Goal: Register for event/course

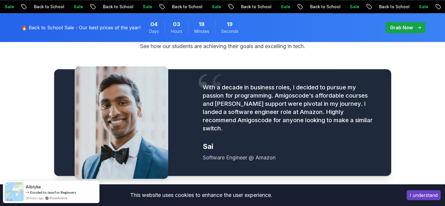
scroll to position [728, 0]
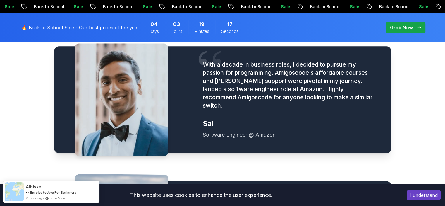
click at [410, 194] on button "I understand" at bounding box center [424, 195] width 34 height 10
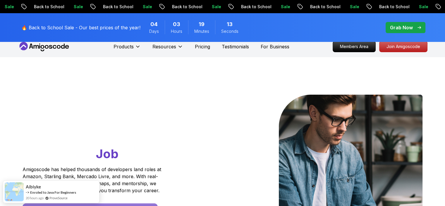
scroll to position [0, 0]
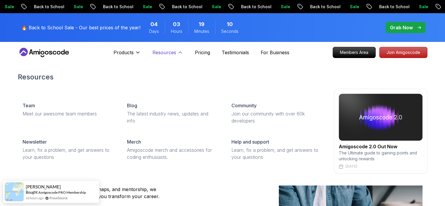
click at [178, 57] on button "Resources" at bounding box center [167, 55] width 31 height 12
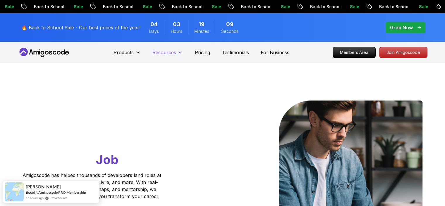
click at [178, 57] on button "Resources" at bounding box center [167, 55] width 31 height 12
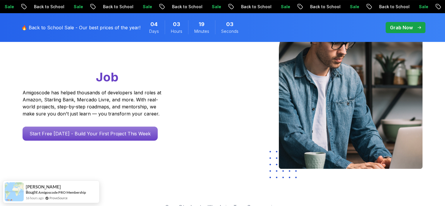
scroll to position [83, 0]
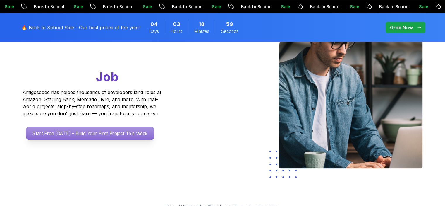
click at [121, 138] on p "Start Free Today - Build Your First Project This Week" at bounding box center [90, 132] width 128 height 13
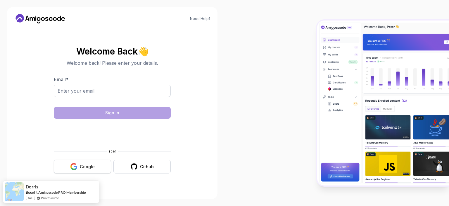
click at [75, 168] on icon "button" at bounding box center [73, 166] width 7 height 7
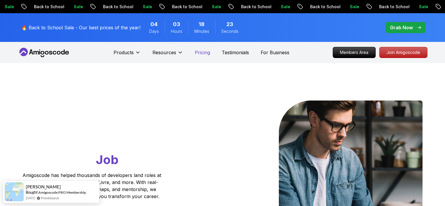
click at [198, 52] on p "Pricing" at bounding box center [202, 52] width 15 height 7
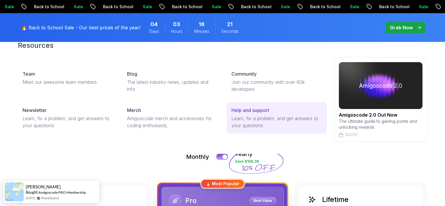
scroll to position [32, 0]
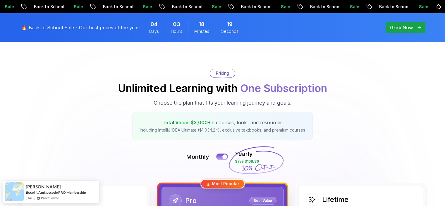
click at [408, 28] on p "Grab Now" at bounding box center [401, 27] width 23 height 7
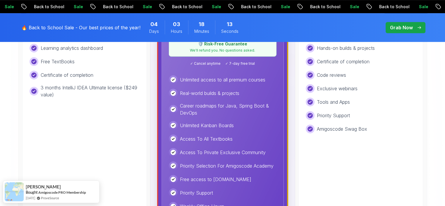
scroll to position [276, 0]
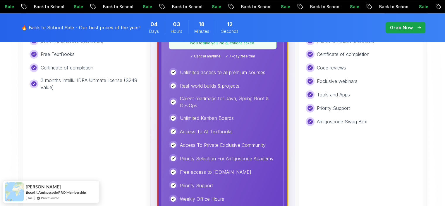
click at [408, 28] on p "Grab Now" at bounding box center [401, 27] width 23 height 7
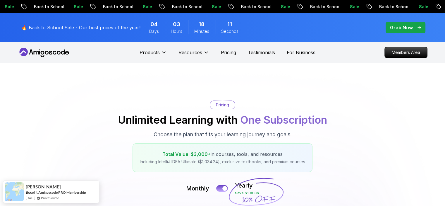
click at [408, 28] on p "Grab Now" at bounding box center [401, 27] width 23 height 7
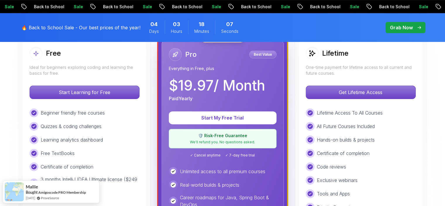
scroll to position [173, 0]
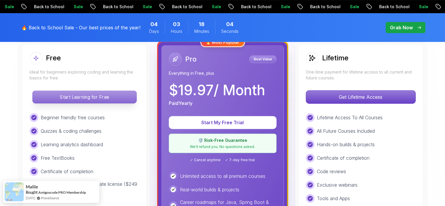
click at [89, 95] on p "Start Learning for Free" at bounding box center [84, 97] width 104 height 12
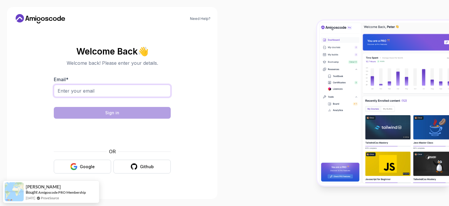
click at [109, 90] on input "Email *" at bounding box center [112, 91] width 117 height 12
type input "gopinathc7007@gmail"
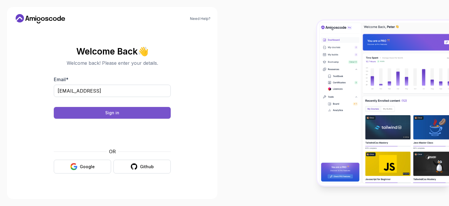
click at [98, 116] on button "Sign in" at bounding box center [112, 113] width 117 height 12
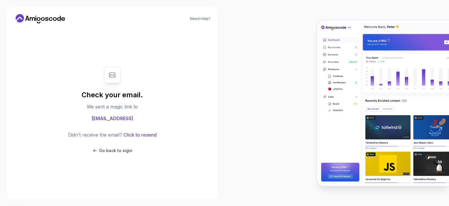
click at [107, 119] on span "gopinathc7007@gmail" at bounding box center [113, 118] width 42 height 7
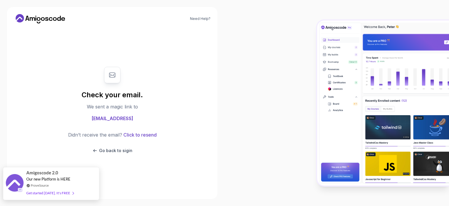
click at [63, 193] on div "Get started [DATE]. It's FREE" at bounding box center [49, 192] width 47 height 7
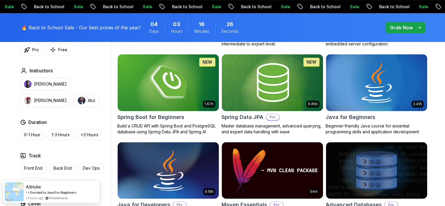
scroll to position [266, 0]
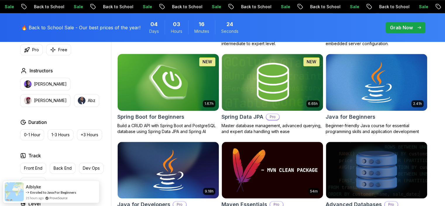
click at [163, 116] on h2 "Spring Boot for Beginners" at bounding box center [150, 117] width 67 height 8
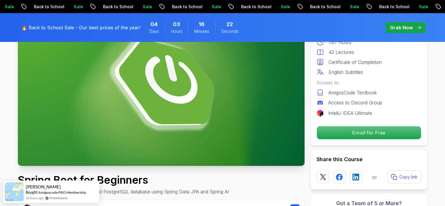
scroll to position [73, 0]
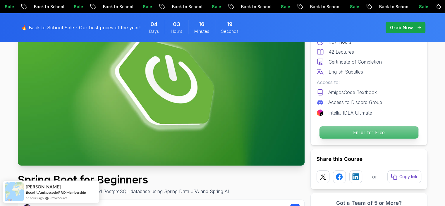
click at [333, 134] on p "Enroll for Free" at bounding box center [368, 132] width 99 height 12
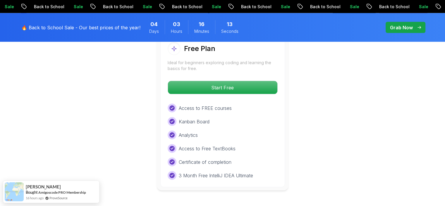
scroll to position [1255, 0]
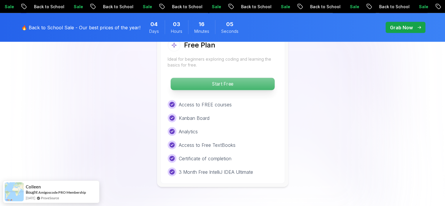
click at [228, 78] on p "Start Free" at bounding box center [223, 84] width 104 height 12
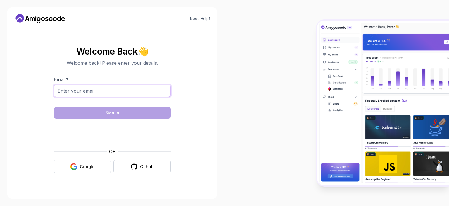
click at [136, 91] on input "Email *" at bounding box center [112, 91] width 117 height 12
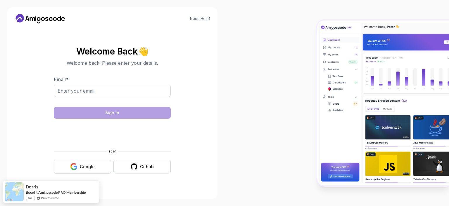
click at [75, 160] on button "Google" at bounding box center [82, 166] width 57 height 14
click at [77, 166] on icon "button" at bounding box center [76, 167] width 4 height 3
click at [111, 93] on input "Email *" at bounding box center [112, 91] width 117 height 12
type input "[EMAIL_ADDRESS]"
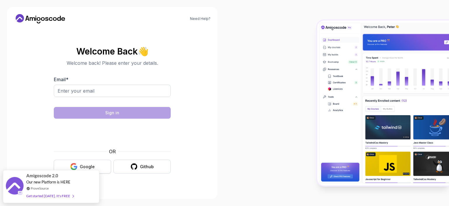
click at [87, 166] on div "Google" at bounding box center [87, 166] width 15 height 6
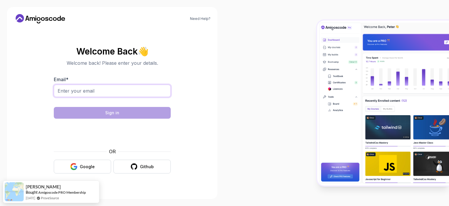
click at [86, 86] on input "Email *" at bounding box center [112, 91] width 117 height 12
type input "[EMAIL_ADDRESS]"
click at [124, 119] on form "Email * [EMAIL_ADDRESS] Sign in OR Google Github" at bounding box center [112, 124] width 117 height 97
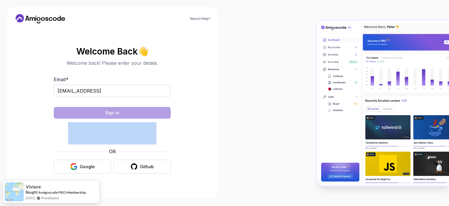
click at [124, 119] on form "Email * [EMAIL_ADDRESS] Sign in OR Google Github" at bounding box center [112, 124] width 117 height 97
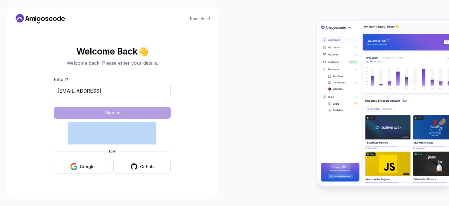
click at [193, 143] on section "Welcome Back 👋 Welcome back! Please enter your details. Email * [EMAIL_ADDRESS]…" at bounding box center [112, 110] width 197 height 138
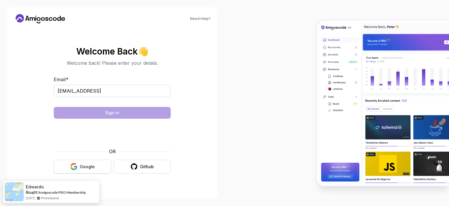
click at [76, 165] on icon "button" at bounding box center [73, 166] width 7 height 7
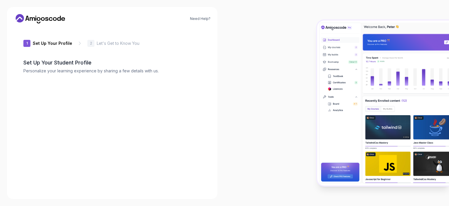
type input "sturdyrhino8e9e8"
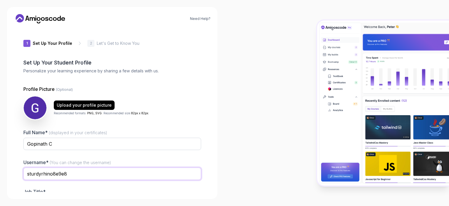
click at [78, 177] on input "sturdyrhino8e9e8" at bounding box center [112, 173] width 178 height 12
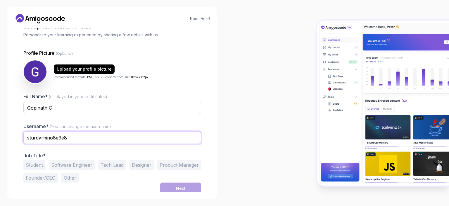
scroll to position [36, 0]
drag, startPoint x: 81, startPoint y: 138, endPoint x: 12, endPoint y: 143, distance: 68.9
click at [12, 143] on div "Need Help? 1 Set Up Your Profile 1 Set Up Your Profile 2 Let's Get to Know You …" at bounding box center [112, 103] width 211 height 192
type input "gopinath71"
click at [31, 164] on button "Student" at bounding box center [34, 164] width 22 height 9
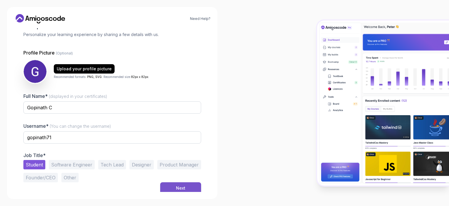
click at [178, 188] on div "Next" at bounding box center [180, 188] width 9 height 6
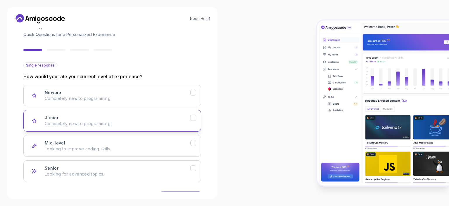
click at [125, 130] on button "Junior Completely new to programming." at bounding box center [112, 121] width 178 height 22
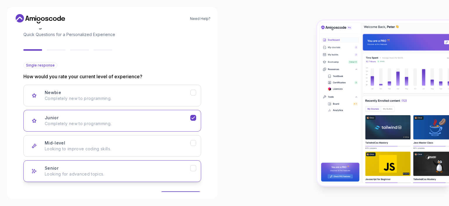
scroll to position [56, 0]
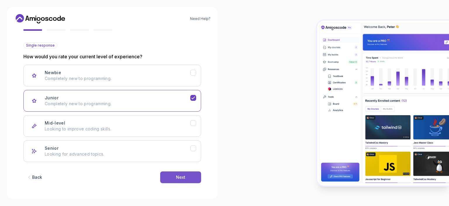
click at [168, 178] on button "Next" at bounding box center [180, 177] width 41 height 12
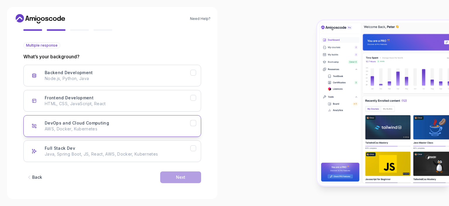
click at [119, 121] on div "DevOps and Cloud Computing AWS, Docker, Kubernetes" at bounding box center [118, 126] width 146 height 12
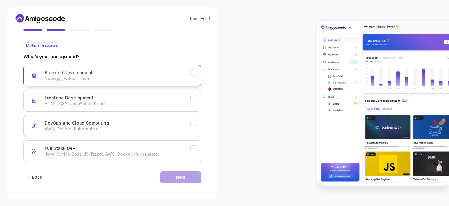
click at [88, 76] on p "Node.js, Python, Java" at bounding box center [118, 78] width 146 height 6
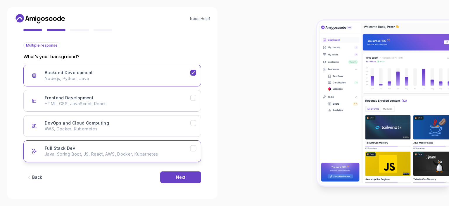
click at [100, 148] on div "Full Stack Dev Java, Spring Boot, JS, React, AWS, Docker, Kubernetes" at bounding box center [118, 151] width 146 height 12
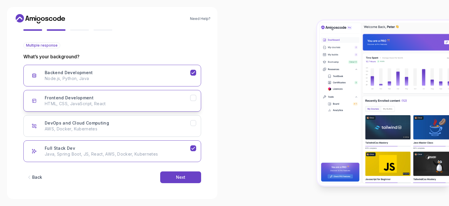
click at [114, 97] on div "Frontend Development HTML, CSS, JavaScript, React" at bounding box center [118, 101] width 146 height 12
click at [184, 179] on div "Next" at bounding box center [180, 177] width 9 height 6
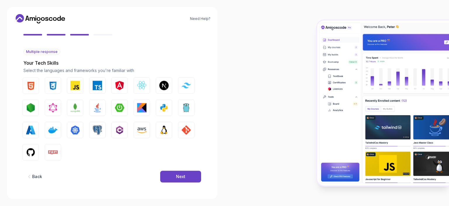
scroll to position [49, 0]
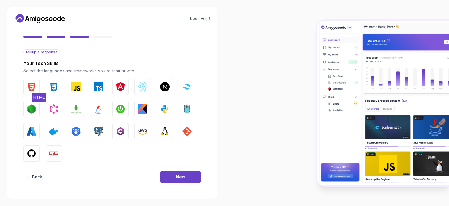
click at [33, 87] on img "button" at bounding box center [31, 86] width 9 height 9
click at [50, 89] on img "button" at bounding box center [53, 86] width 9 height 9
click at [167, 173] on button "Next" at bounding box center [180, 177] width 41 height 12
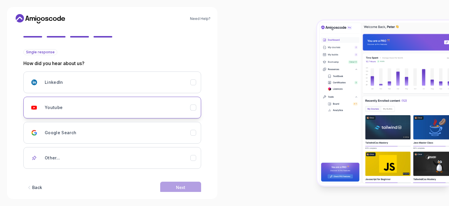
click at [101, 113] on button "Youtube" at bounding box center [112, 108] width 178 height 22
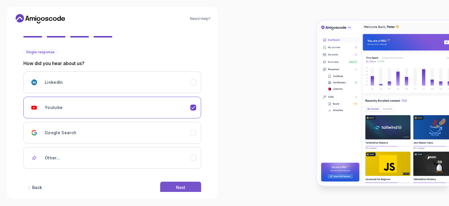
click at [174, 188] on button "Next" at bounding box center [180, 187] width 41 height 12
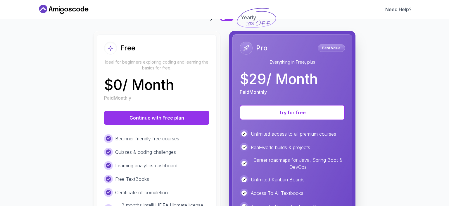
scroll to position [51, 0]
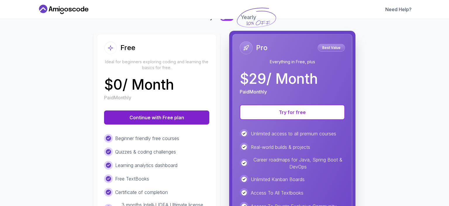
click at [156, 120] on button "Continue with Free plan" at bounding box center [156, 117] width 105 height 14
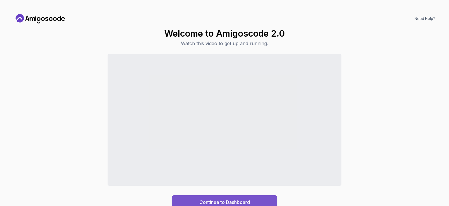
click at [214, 202] on div "Continue to Dashboard" at bounding box center [224, 201] width 51 height 7
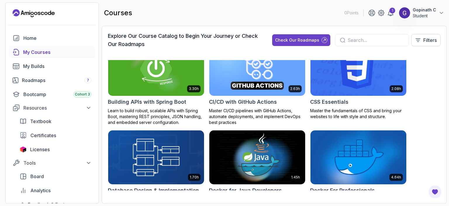
scroll to position [146, 0]
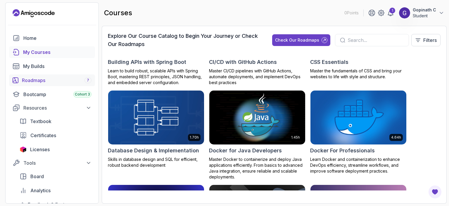
click at [49, 80] on div "Roadmaps 7" at bounding box center [57, 80] width 70 height 7
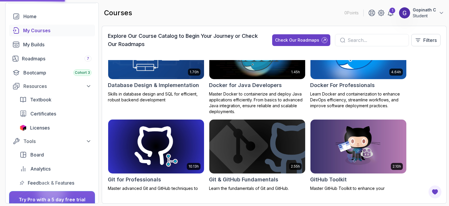
scroll to position [263, 0]
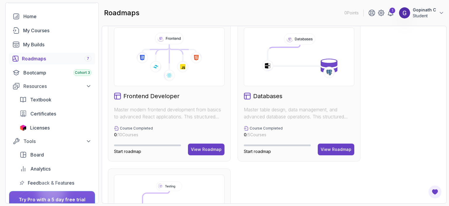
scroll to position [304, 0]
click at [212, 146] on div "View Roadmap" at bounding box center [206, 149] width 31 height 6
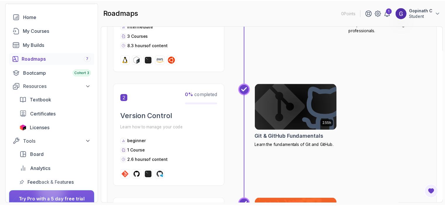
scroll to position [201, 0]
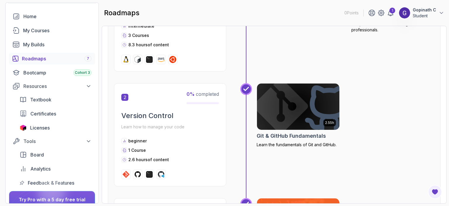
click at [277, 107] on img at bounding box center [298, 106] width 87 height 49
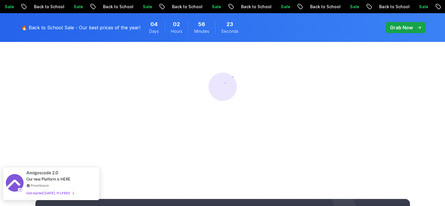
scroll to position [80, 0]
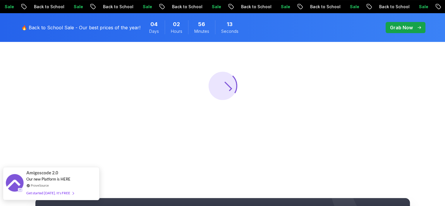
drag, startPoint x: 58, startPoint y: 192, endPoint x: 42, endPoint y: 194, distance: 15.3
click at [42, 194] on div "Get started [DATE]. It's FREE" at bounding box center [49, 192] width 47 height 7
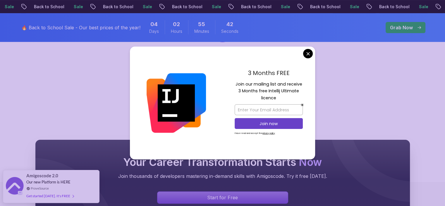
scroll to position [110, 0]
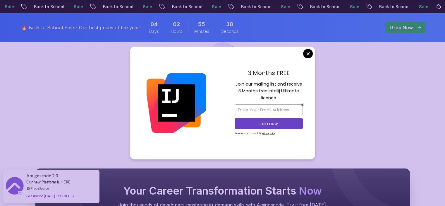
click at [309, 52] on body "Sale Back to School Sale Back to School Sale Back to School Sale Back to School…" at bounding box center [222, 167] width 445 height 554
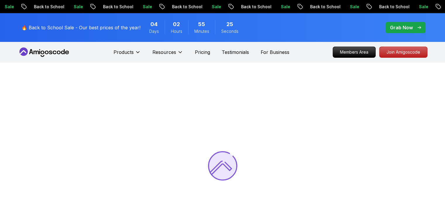
scroll to position [0, 0]
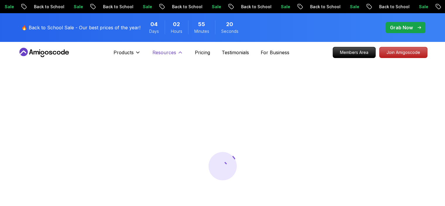
click at [181, 54] on icon at bounding box center [180, 52] width 6 height 6
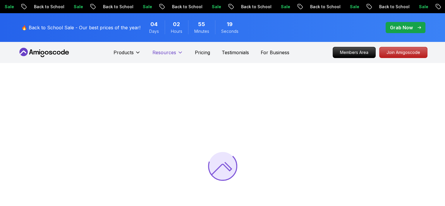
click at [181, 54] on icon at bounding box center [180, 52] width 6 height 6
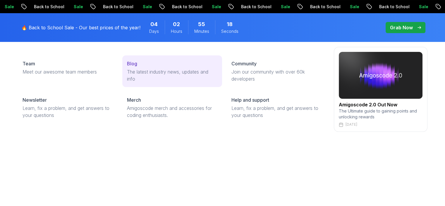
scroll to position [72, 0]
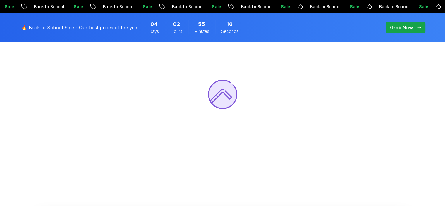
click at [189, 164] on div at bounding box center [222, 94] width 445 height 206
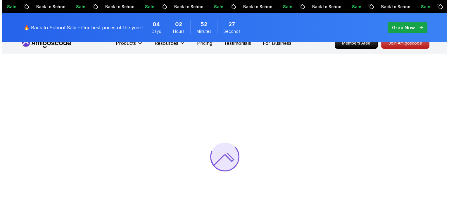
scroll to position [0, 0]
